Goal: Task Accomplishment & Management: Use online tool/utility

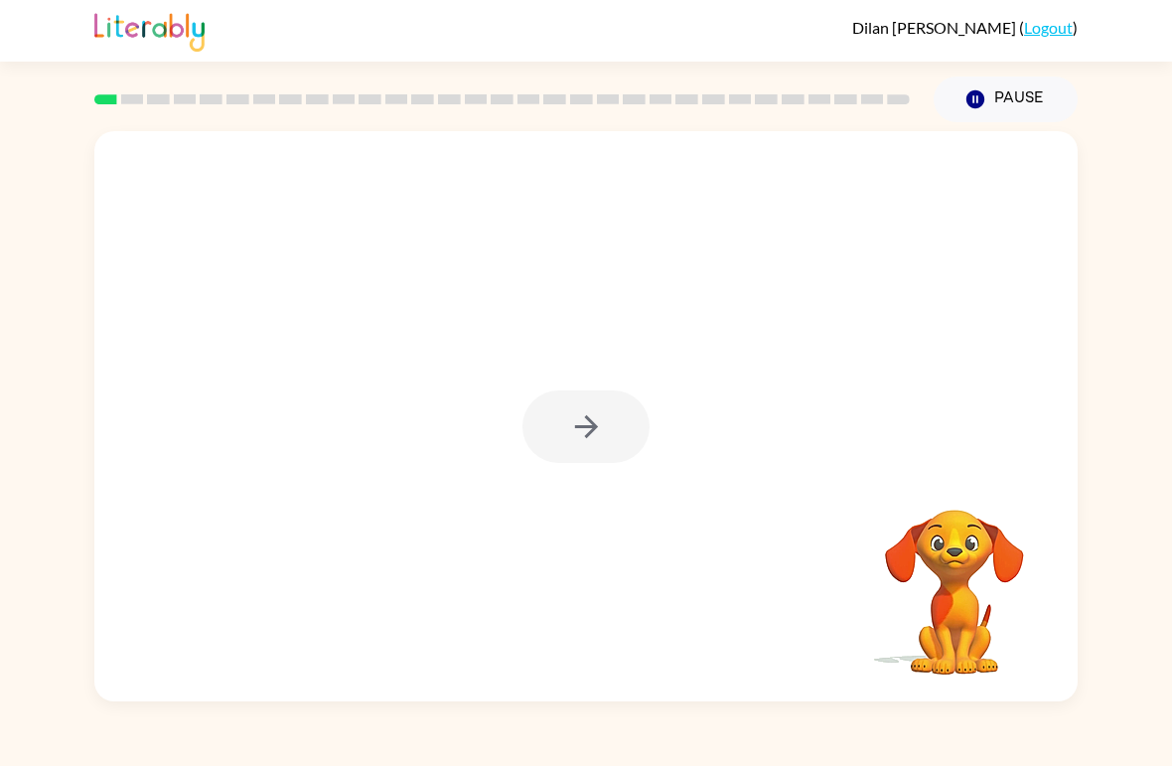
click at [208, 306] on div at bounding box center [585, 416] width 983 height 570
click at [900, 27] on div "[PERSON_NAME] ( Logout )" at bounding box center [585, 31] width 983 height 62
click at [973, 87] on button "Pause Pause" at bounding box center [1005, 99] width 144 height 46
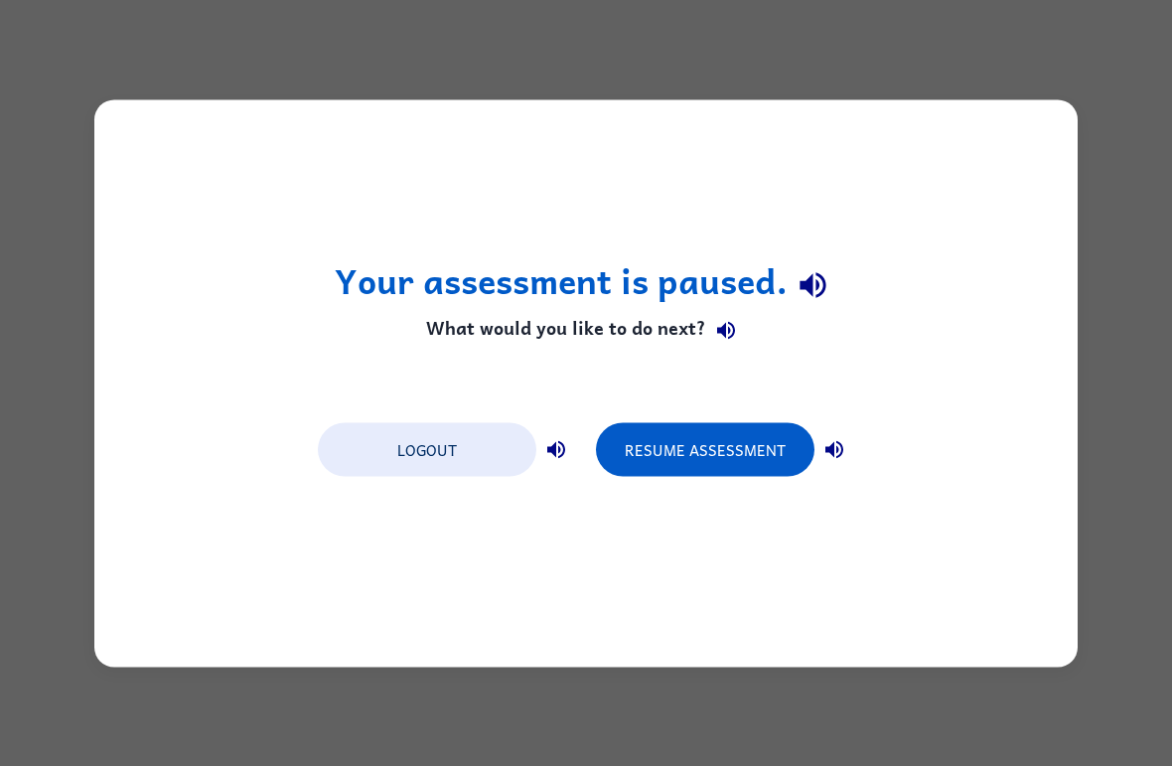
click at [771, 465] on button "Resume Assessment" at bounding box center [705, 449] width 218 height 54
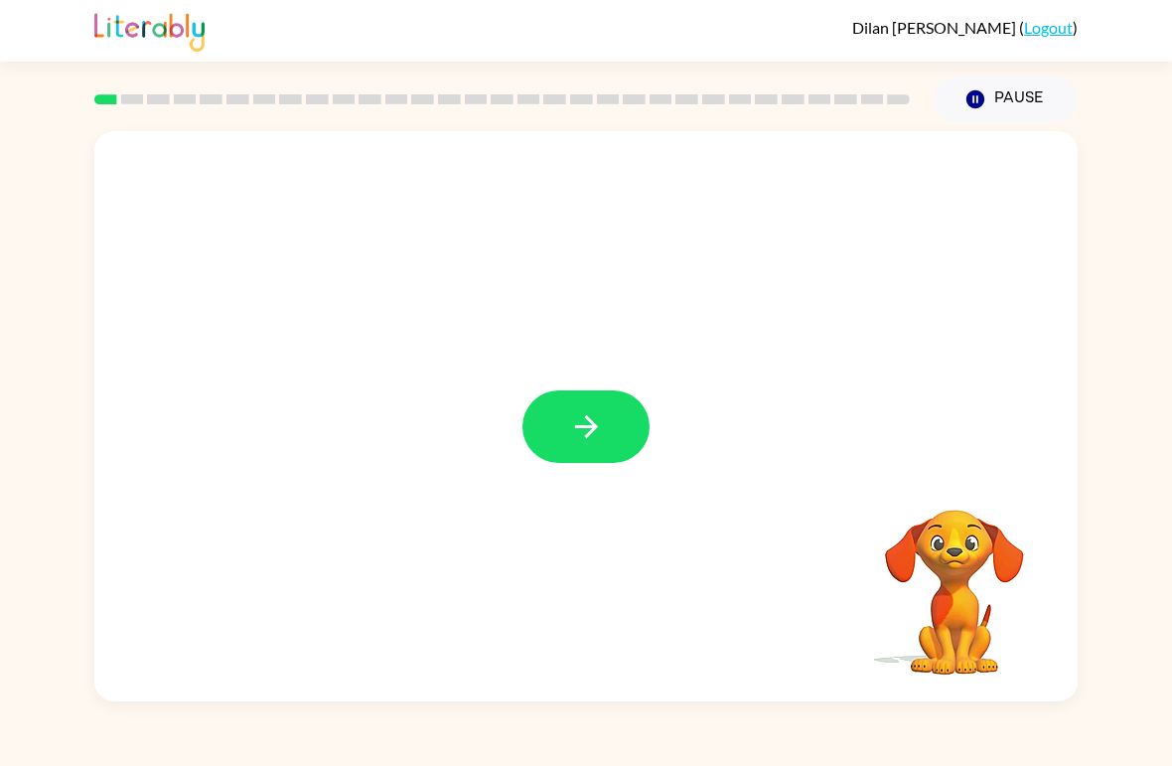
click at [559, 458] on button "button" at bounding box center [585, 426] width 127 height 72
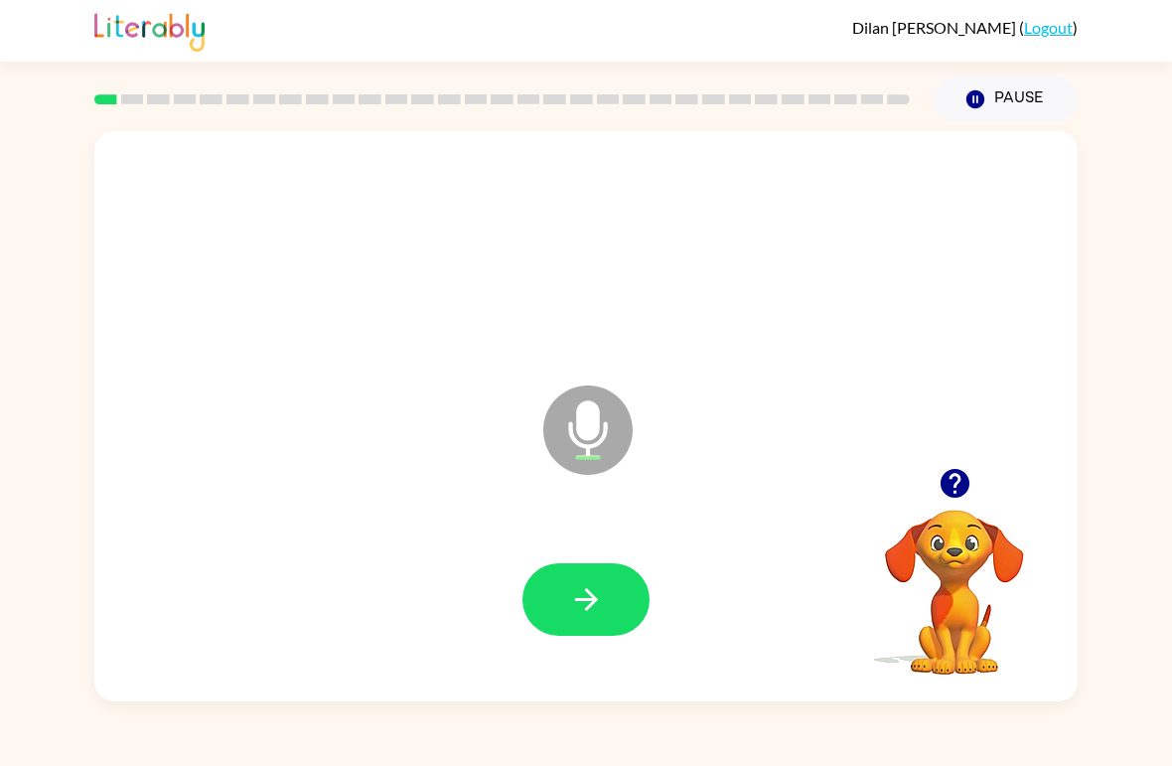
click at [577, 610] on icon "button" at bounding box center [586, 599] width 35 height 35
click at [585, 630] on button "button" at bounding box center [585, 599] width 127 height 72
click at [579, 605] on icon "button" at bounding box center [586, 599] width 35 height 35
click at [566, 596] on button "button" at bounding box center [585, 599] width 127 height 72
click at [586, 583] on icon "button" at bounding box center [586, 599] width 35 height 35
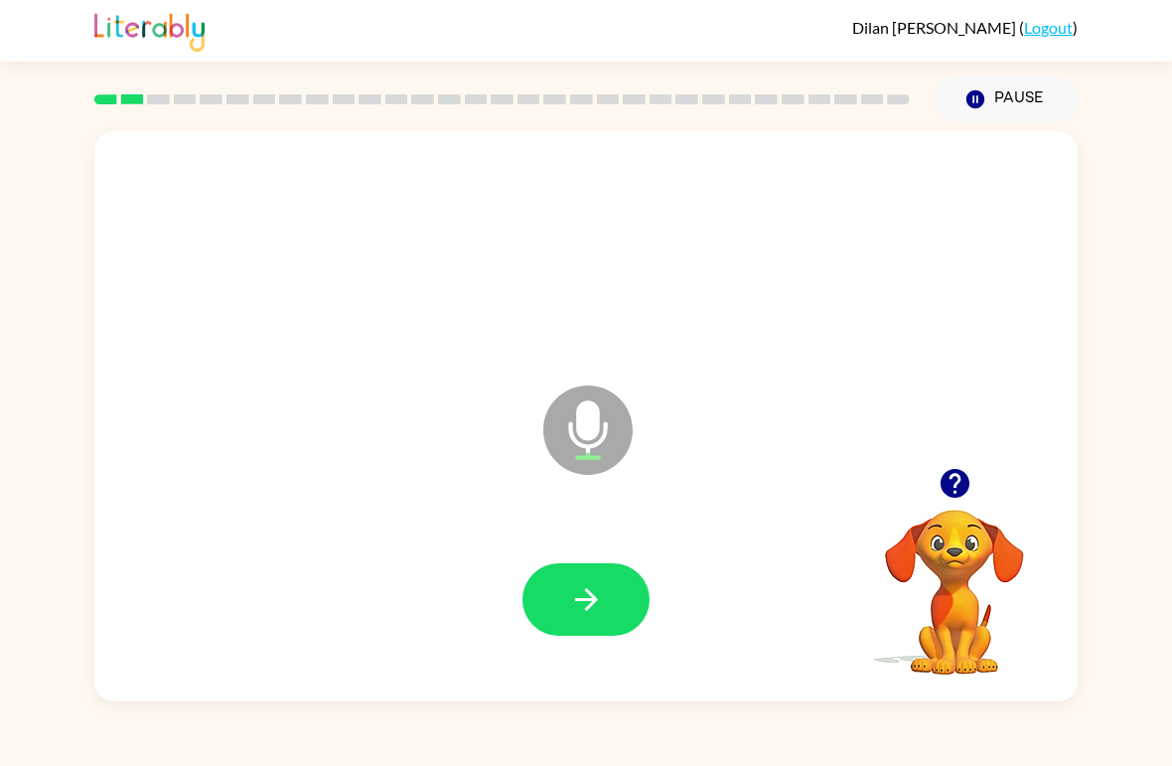
click at [561, 577] on button "button" at bounding box center [585, 599] width 127 height 72
click at [580, 569] on button "button" at bounding box center [585, 599] width 127 height 72
click at [570, 591] on icon "button" at bounding box center [586, 599] width 35 height 35
click at [553, 617] on button "button" at bounding box center [585, 599] width 127 height 72
click at [546, 571] on button "button" at bounding box center [585, 599] width 127 height 72
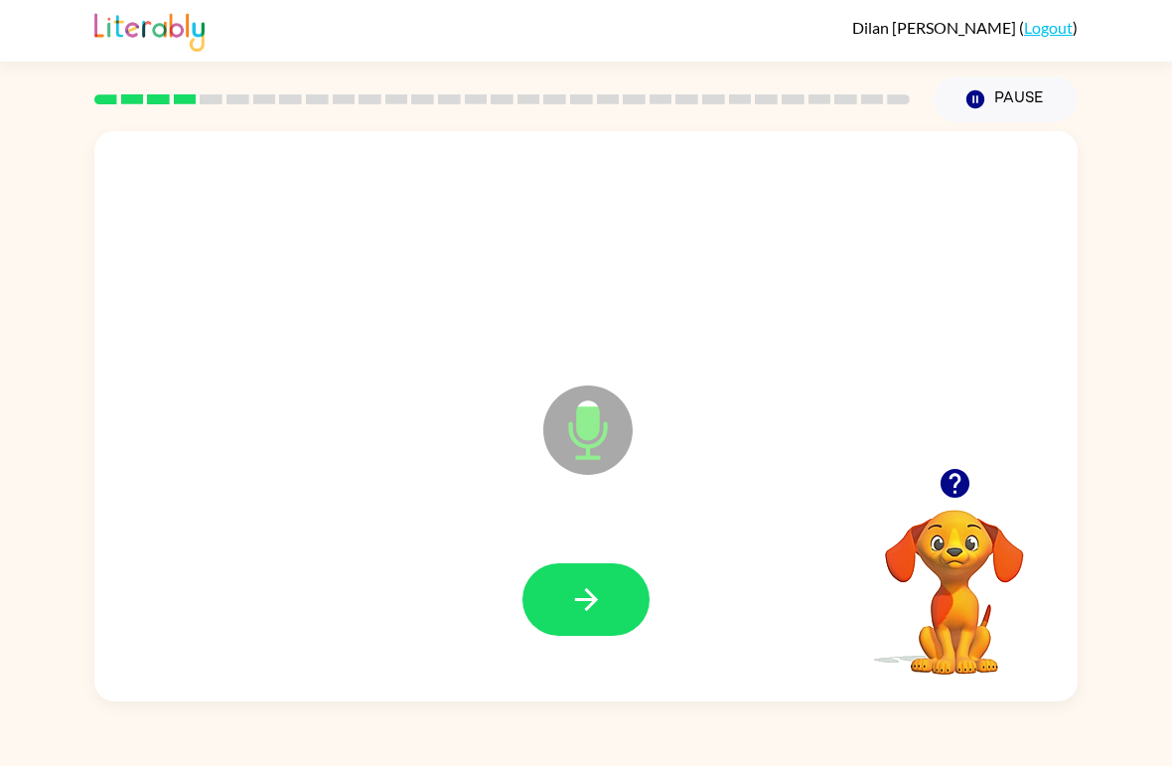
click at [561, 636] on button "button" at bounding box center [585, 599] width 127 height 72
click at [605, 582] on button "button" at bounding box center [585, 599] width 127 height 72
click at [569, 582] on button "button" at bounding box center [585, 599] width 127 height 72
click at [563, 585] on button "button" at bounding box center [585, 599] width 127 height 72
click at [566, 578] on button "button" at bounding box center [585, 599] width 127 height 72
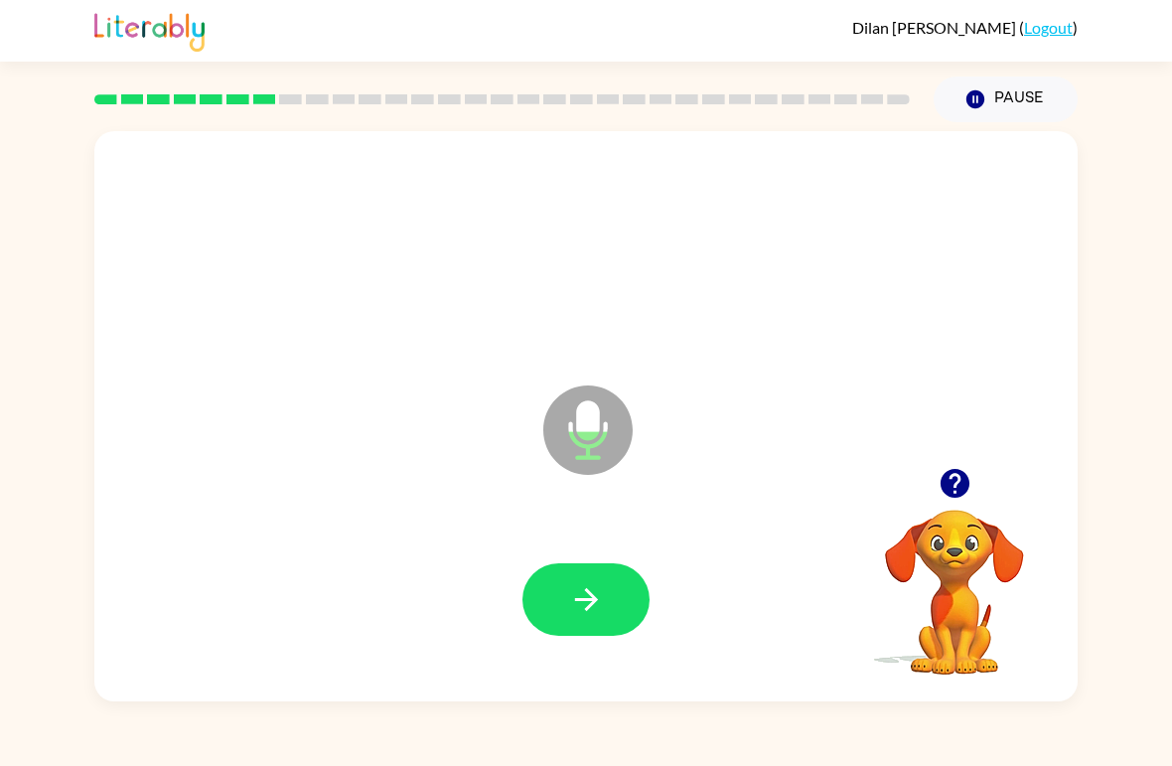
click at [593, 591] on icon "button" at bounding box center [586, 599] width 35 height 35
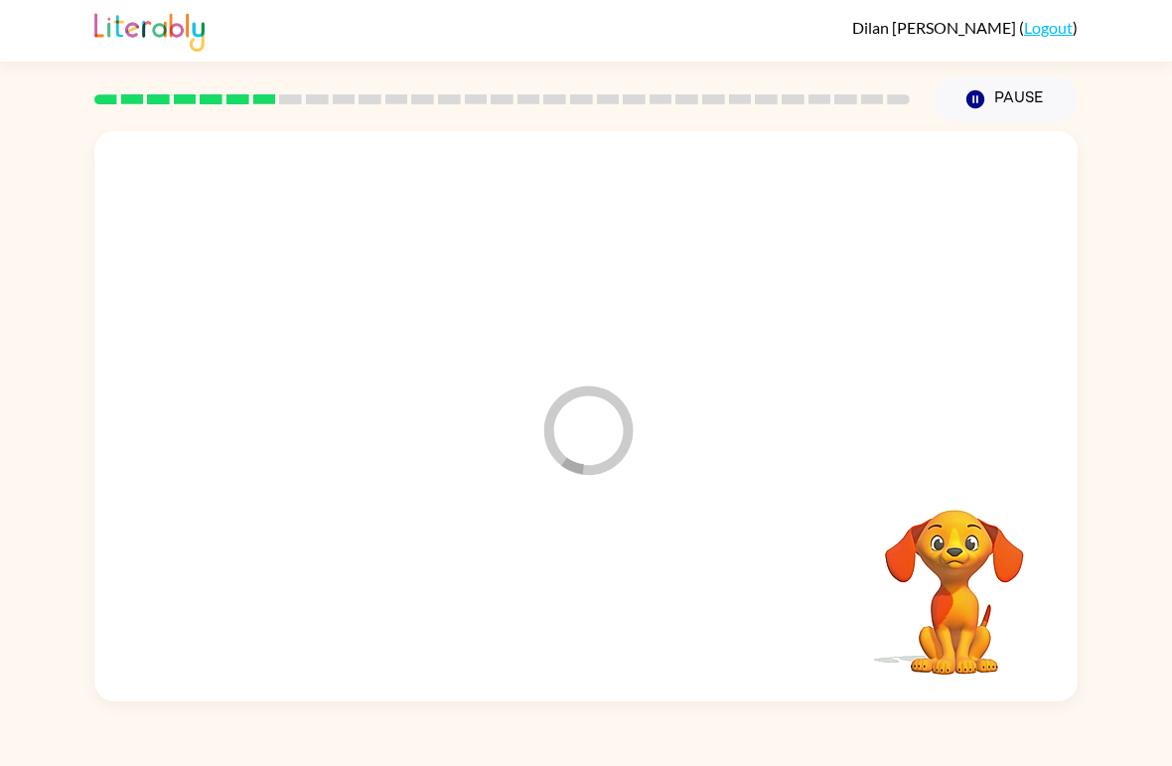
click at [5, 762] on div "[PERSON_NAME] ( Logout ) Pause Pause Loader Your response is being sent to our …" at bounding box center [586, 383] width 1172 height 766
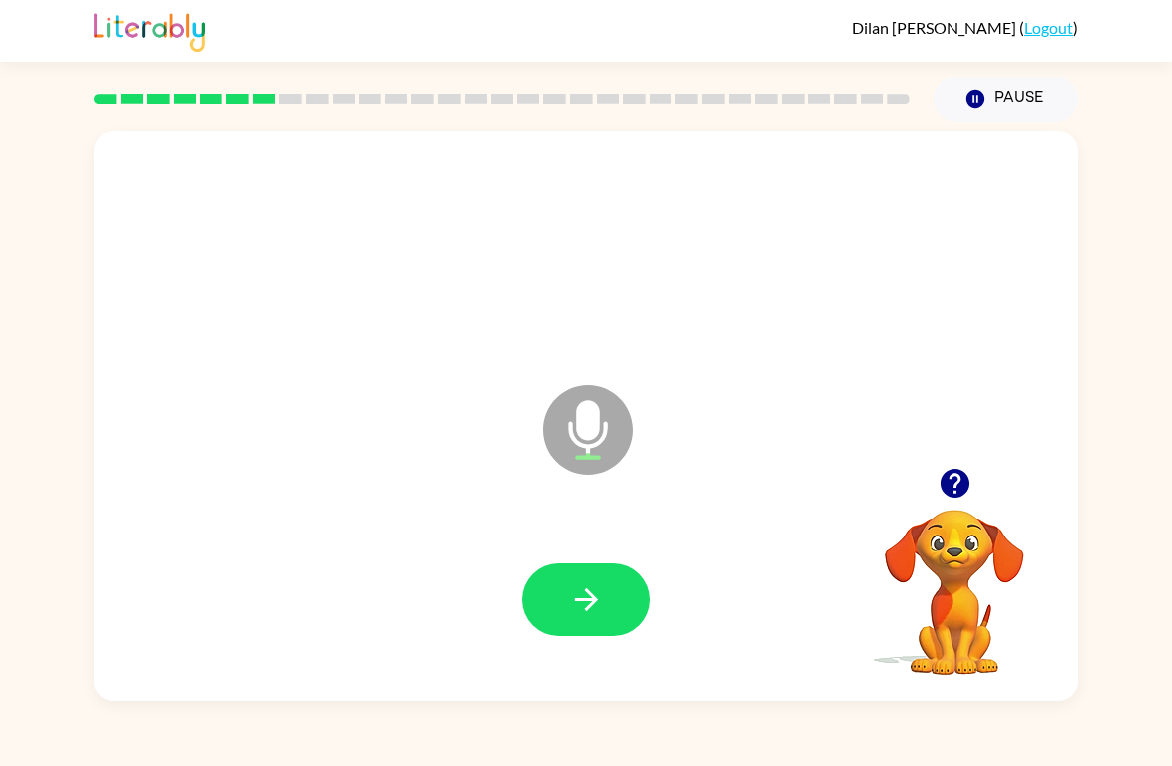
click at [596, 600] on icon "button" at bounding box center [585, 599] width 23 height 23
click at [597, 601] on icon "button" at bounding box center [585, 599] width 23 height 23
click at [588, 595] on icon "button" at bounding box center [586, 599] width 35 height 35
click at [598, 611] on icon "button" at bounding box center [586, 599] width 35 height 35
click at [572, 592] on icon "button" at bounding box center [586, 599] width 35 height 35
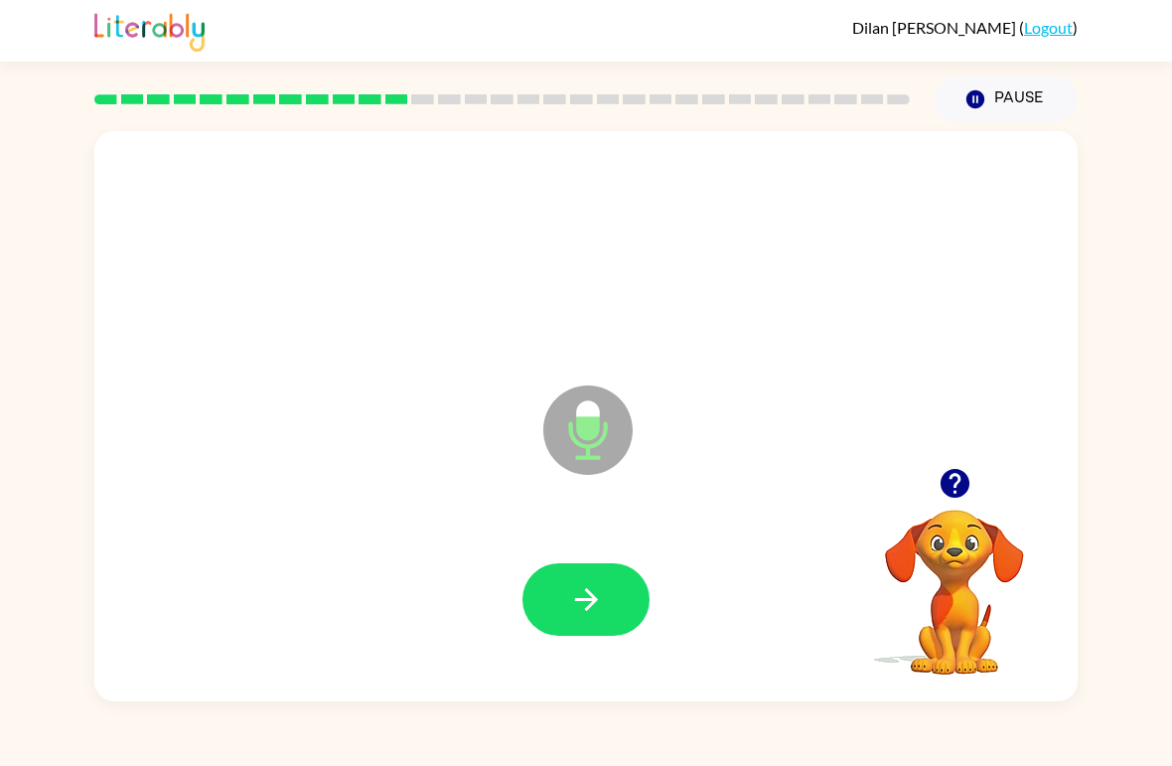
click at [554, 586] on button "button" at bounding box center [585, 599] width 127 height 72
click at [565, 567] on button "button" at bounding box center [585, 599] width 127 height 72
click at [596, 601] on icon "button" at bounding box center [585, 599] width 23 height 23
click at [577, 589] on icon "button" at bounding box center [586, 599] width 35 height 35
click at [563, 589] on button "button" at bounding box center [585, 599] width 127 height 72
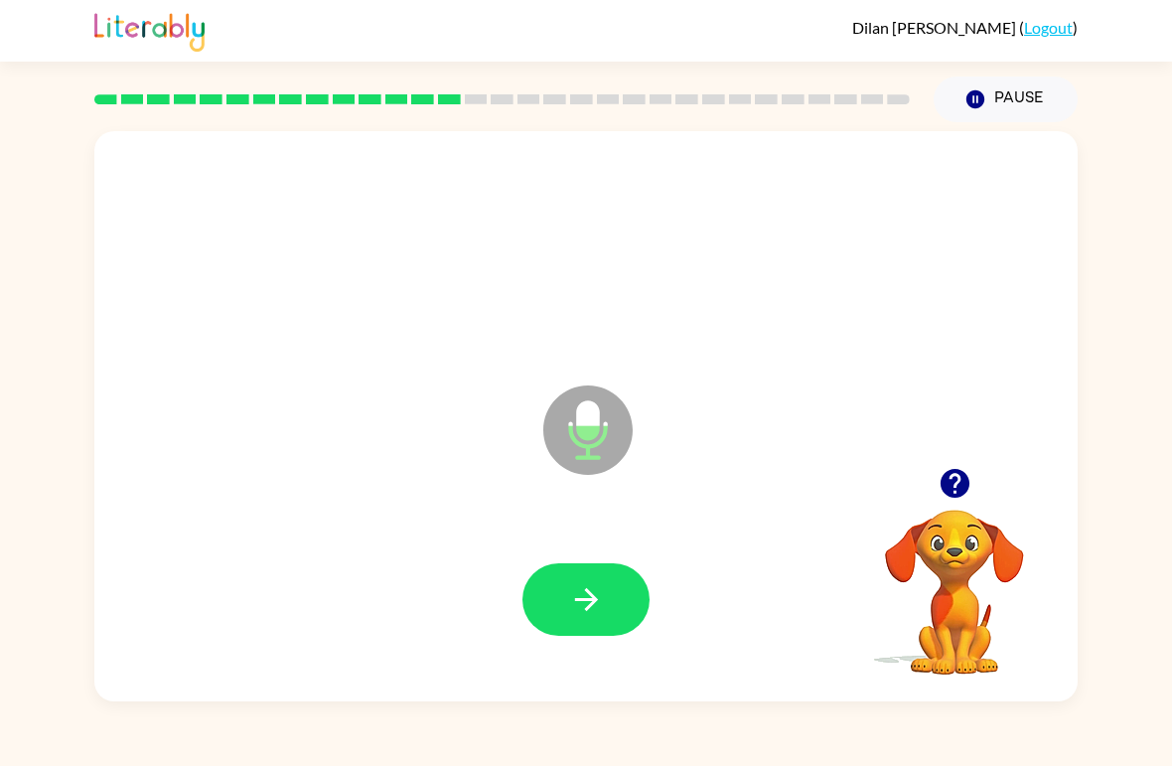
click at [566, 588] on button "button" at bounding box center [585, 599] width 127 height 72
click at [569, 586] on icon "button" at bounding box center [586, 599] width 35 height 35
click at [579, 582] on button "button" at bounding box center [585, 599] width 127 height 72
click at [584, 564] on button "button" at bounding box center [585, 599] width 127 height 72
click at [582, 591] on icon "button" at bounding box center [586, 599] width 35 height 35
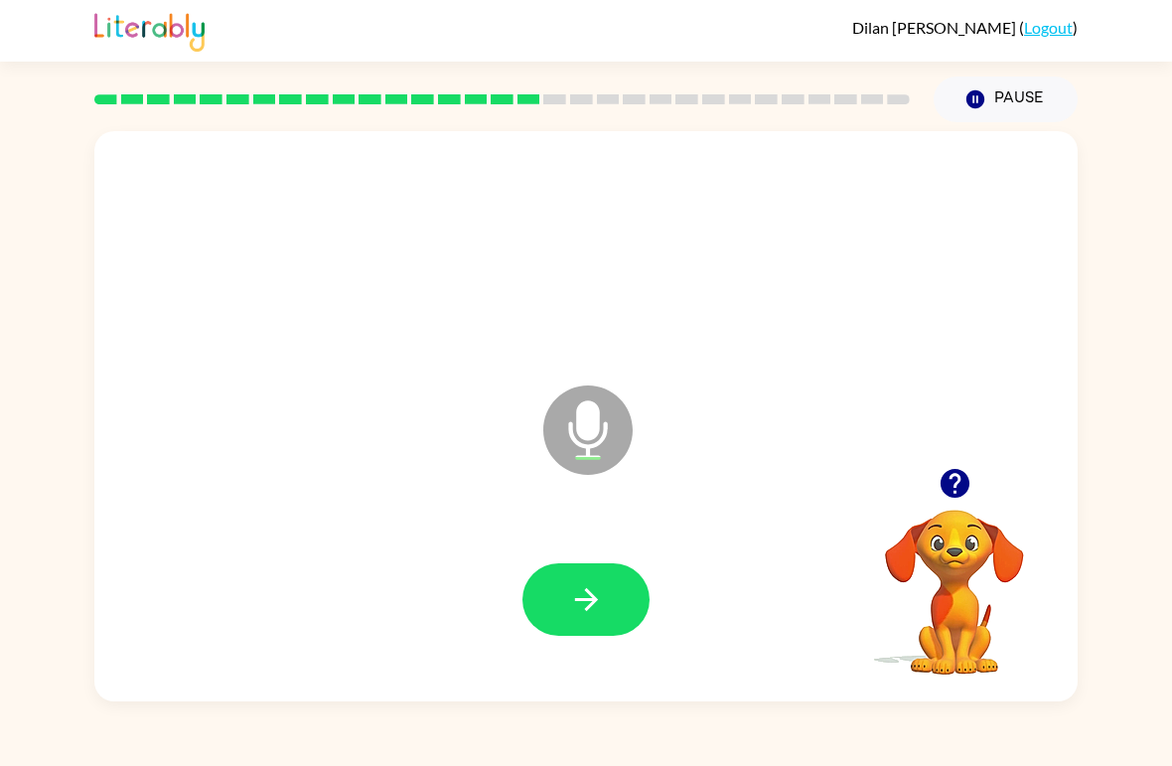
click at [579, 577] on button "button" at bounding box center [585, 599] width 127 height 72
click at [591, 576] on button "button" at bounding box center [585, 599] width 127 height 72
click at [588, 595] on icon "button" at bounding box center [586, 599] width 35 height 35
click at [579, 603] on icon "button" at bounding box center [586, 599] width 35 height 35
click at [582, 581] on button "button" at bounding box center [585, 599] width 127 height 72
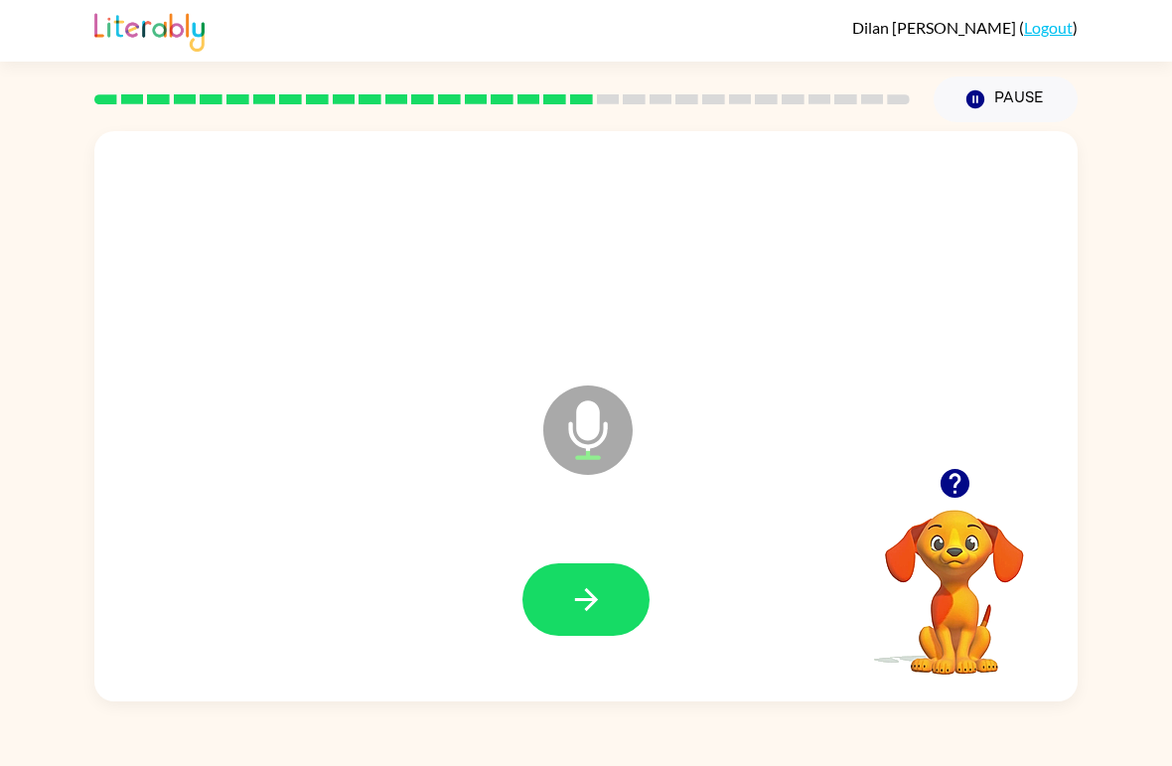
click at [588, 598] on icon "button" at bounding box center [586, 599] width 35 height 35
click at [594, 585] on icon "button" at bounding box center [586, 599] width 35 height 35
click at [577, 619] on button "button" at bounding box center [585, 599] width 127 height 72
click at [589, 605] on icon "button" at bounding box center [586, 599] width 35 height 35
click at [917, 701] on div "Microphone The Microphone is here when it is your turn to talk" at bounding box center [585, 416] width 983 height 570
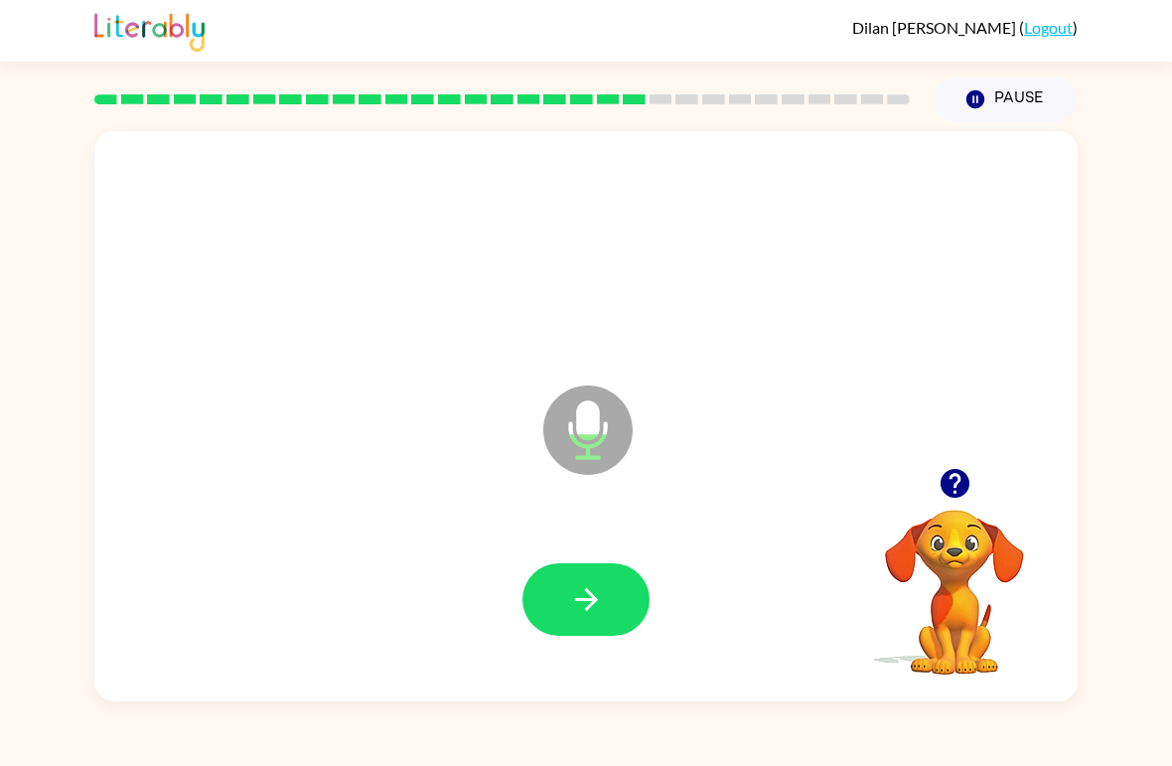
click at [594, 583] on icon "button" at bounding box center [586, 599] width 35 height 35
click at [577, 628] on button "button" at bounding box center [585, 599] width 127 height 72
click at [579, 590] on icon "button" at bounding box center [586, 599] width 35 height 35
click at [576, 595] on icon "button" at bounding box center [586, 599] width 35 height 35
click at [576, 586] on icon "button" at bounding box center [586, 599] width 35 height 35
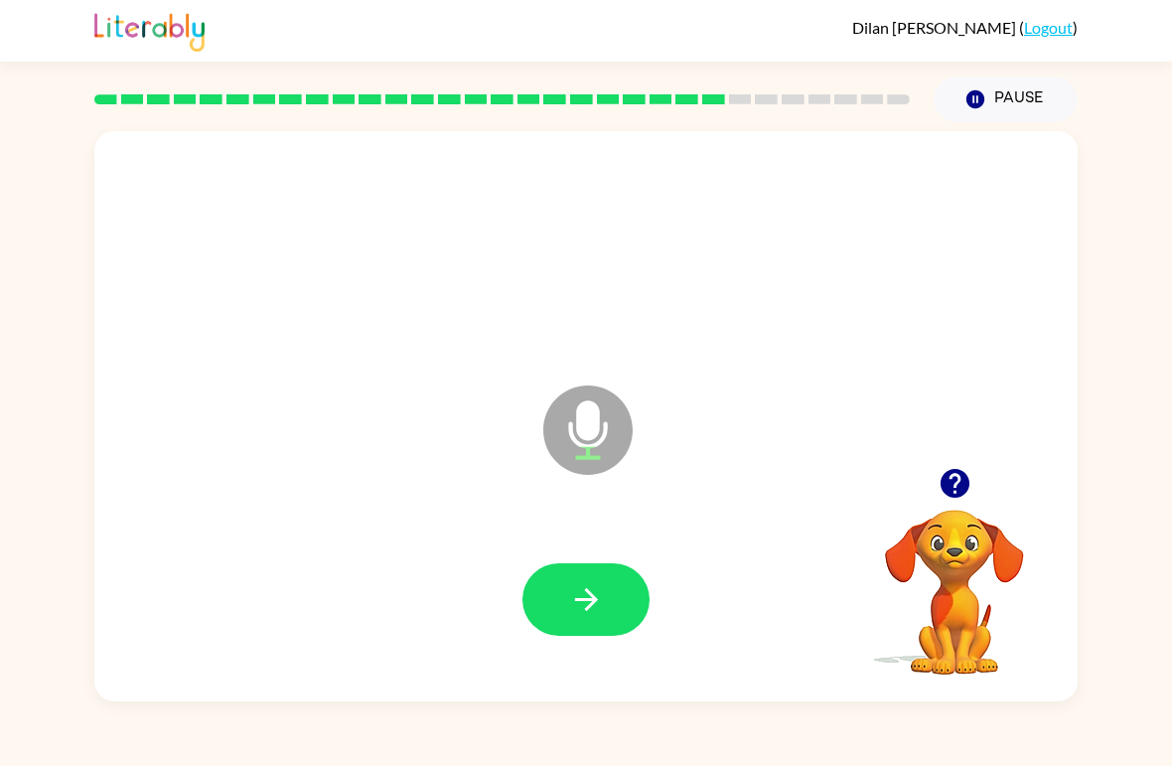
click at [589, 616] on icon "button" at bounding box center [586, 599] width 35 height 35
click at [606, 587] on button "button" at bounding box center [585, 599] width 127 height 72
click at [572, 602] on icon "button" at bounding box center [586, 599] width 35 height 35
click at [584, 610] on icon "button" at bounding box center [586, 599] width 35 height 35
click at [576, 585] on icon "button" at bounding box center [586, 599] width 35 height 35
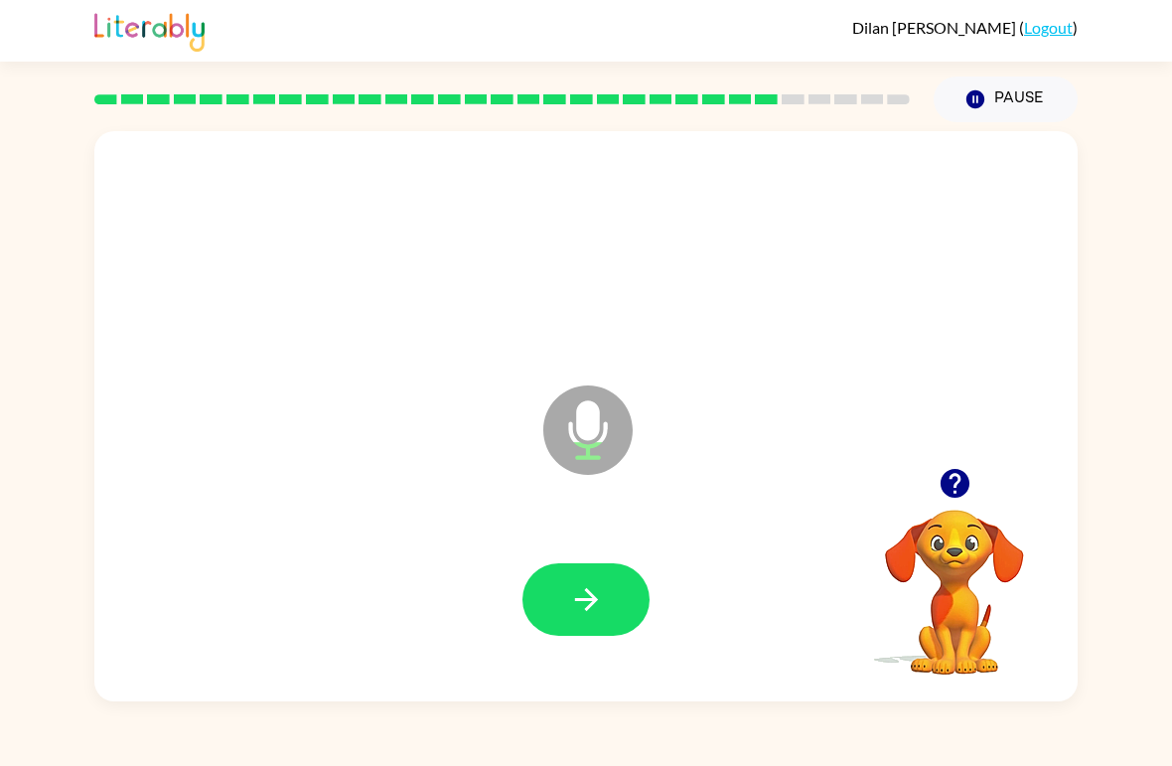
click at [564, 579] on button "button" at bounding box center [585, 599] width 127 height 72
click at [601, 613] on icon "button" at bounding box center [586, 599] width 35 height 35
click at [599, 610] on icon "button" at bounding box center [586, 599] width 35 height 35
click at [601, 599] on icon "button" at bounding box center [586, 599] width 35 height 35
click at [596, 594] on icon "button" at bounding box center [586, 599] width 35 height 35
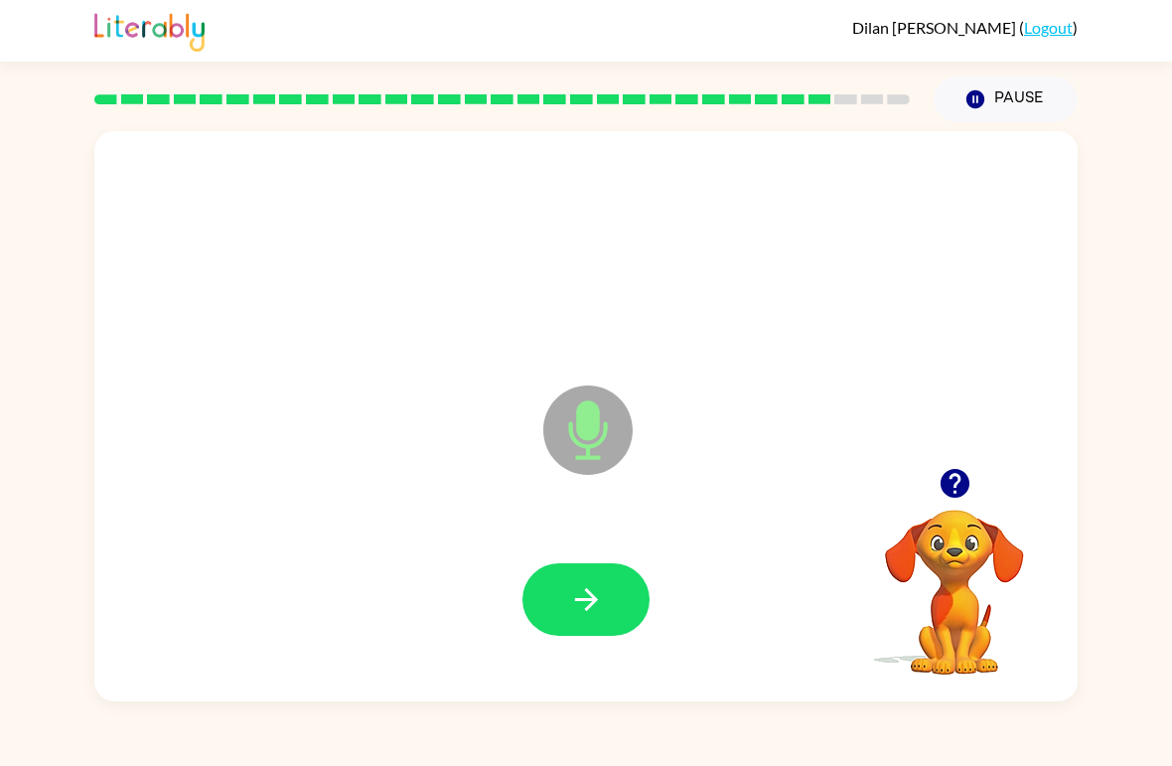
click at [578, 586] on icon "button" at bounding box center [586, 599] width 35 height 35
click at [569, 584] on icon "button" at bounding box center [586, 599] width 35 height 35
click at [567, 596] on button "button" at bounding box center [585, 599] width 127 height 72
click at [595, 584] on icon "button" at bounding box center [586, 599] width 35 height 35
click at [573, 583] on icon "button" at bounding box center [586, 599] width 35 height 35
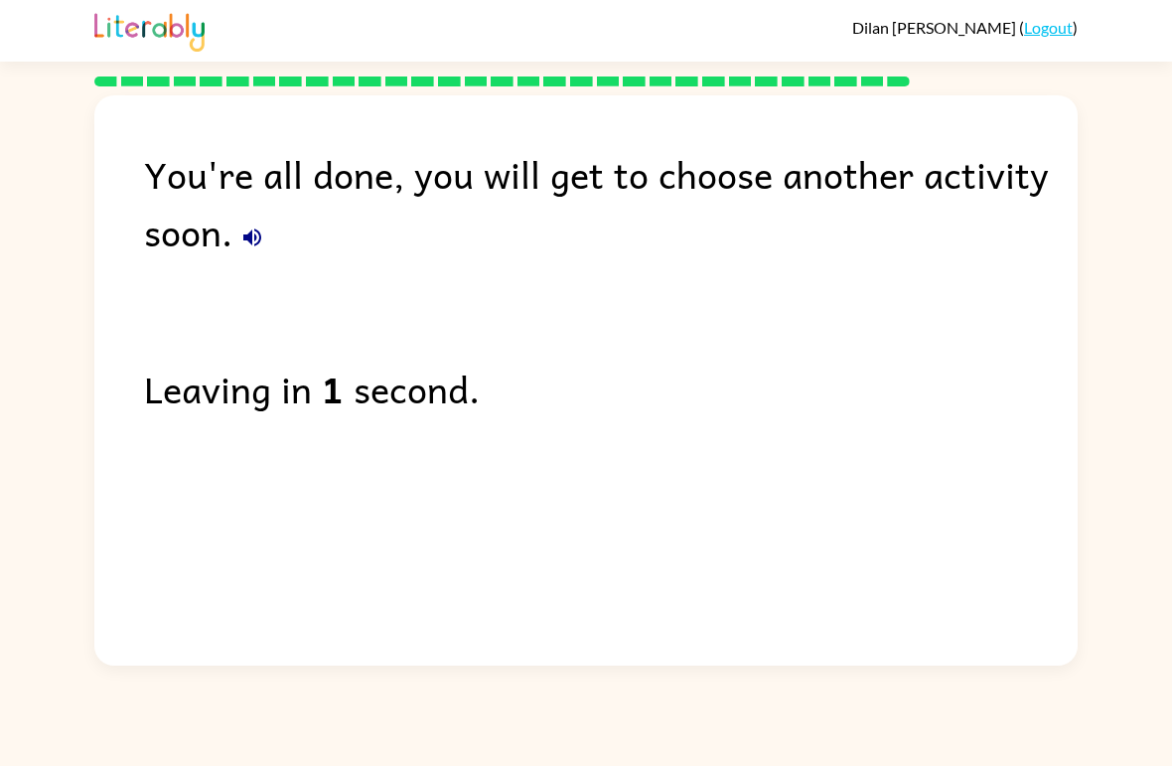
click at [247, 222] on button "button" at bounding box center [252, 237] width 40 height 40
